Goal: Task Accomplishment & Management: Use online tool/utility

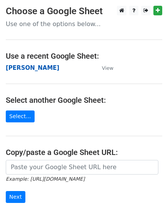
click at [17, 69] on strong "[PERSON_NAME]" at bounding box center [32, 67] width 53 height 7
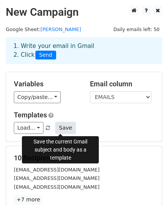
click at [62, 125] on button "Save" at bounding box center [65, 128] width 20 height 12
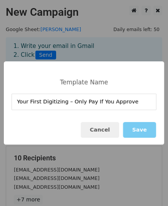
type input "Your First Digitizing – Only Pay If You Approve"
click at [136, 127] on button "Save" at bounding box center [139, 130] width 33 height 16
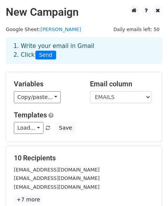
click at [67, 154] on h5 "10 Recipients" at bounding box center [84, 158] width 140 height 8
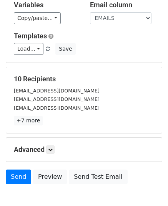
scroll to position [121, 0]
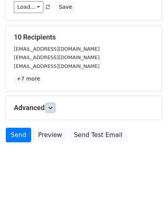
click at [51, 108] on icon at bounding box center [50, 107] width 5 height 5
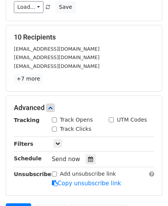
click at [54, 123] on div "Track Opens" at bounding box center [74, 120] width 57 height 9
click at [54, 126] on input "Track Clicks" at bounding box center [54, 128] width 5 height 5
checkbox input "true"
click at [54, 119] on input "Track Opens" at bounding box center [54, 119] width 5 height 5
checkbox input "true"
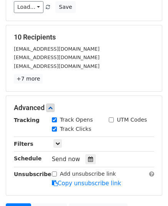
click at [112, 118] on input "UTM Codes" at bounding box center [110, 119] width 5 height 5
checkbox input "true"
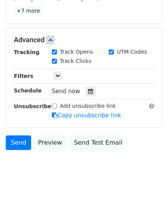
scroll to position [195, 0]
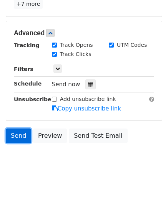
click at [23, 134] on link "Send" at bounding box center [18, 135] width 25 height 15
